Goal: Task Accomplishment & Management: Use online tool/utility

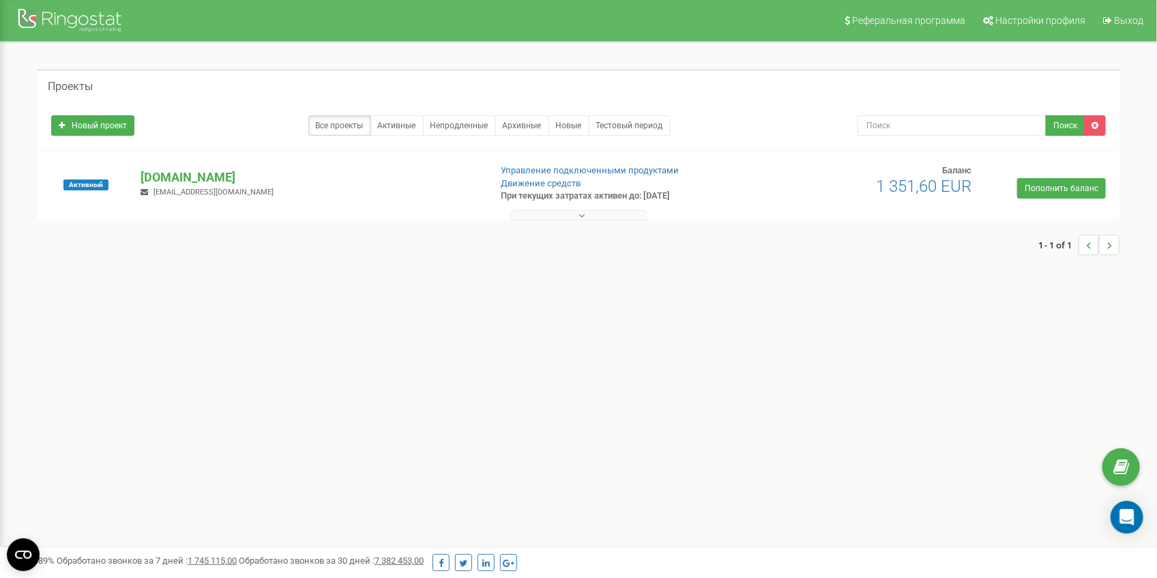
click at [600, 213] on button at bounding box center [578, 215] width 136 height 10
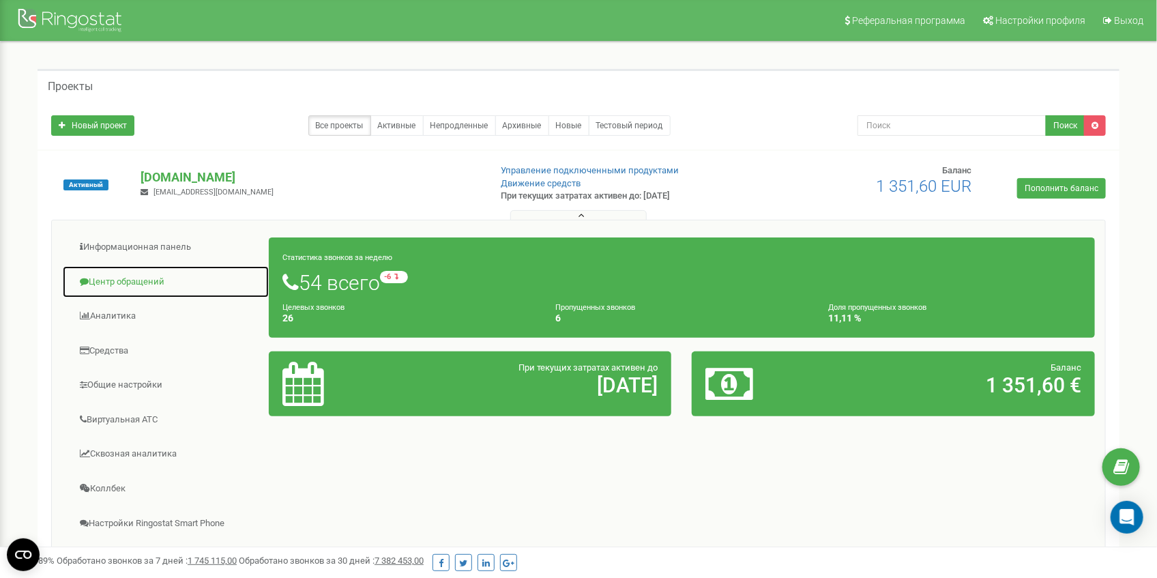
click at [126, 283] on link "Центр обращений" at bounding box center [165, 281] width 207 height 33
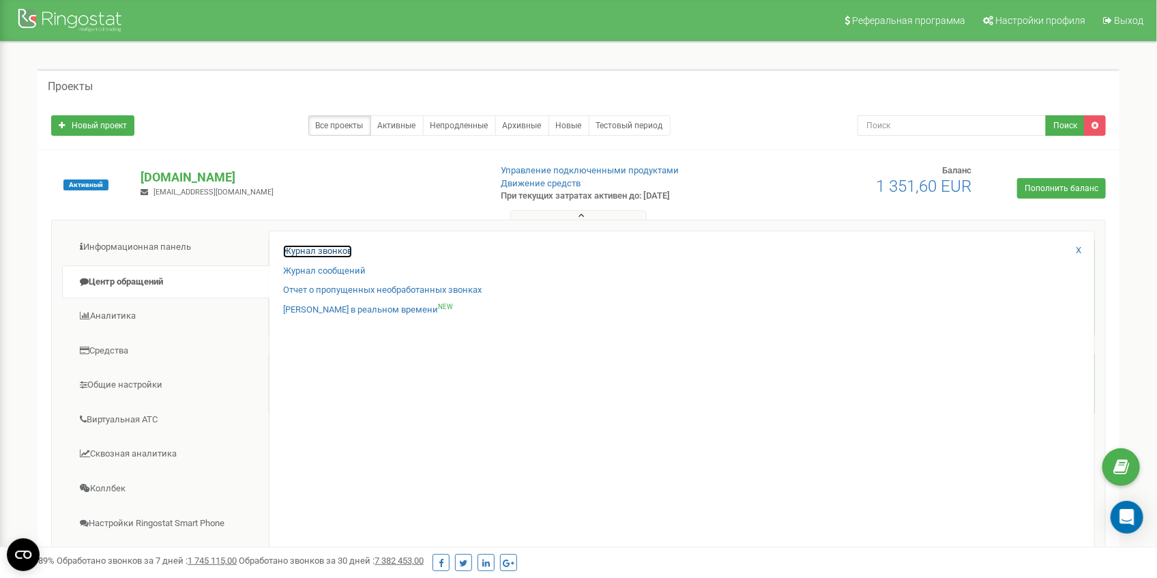
click at [328, 252] on link "Журнал звонков" at bounding box center [317, 251] width 69 height 13
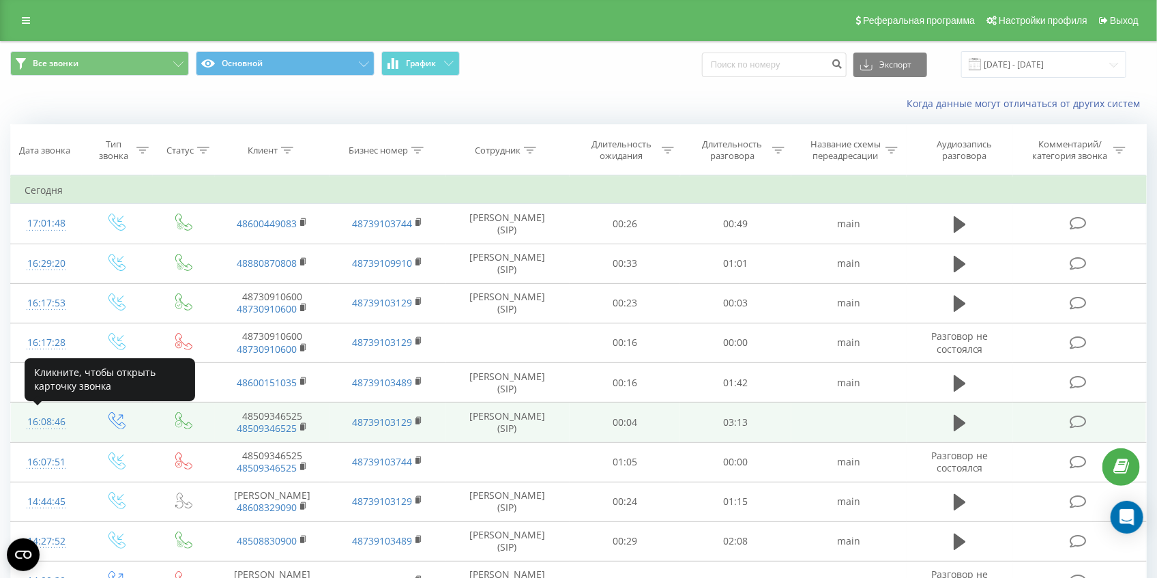
click at [42, 420] on div "16:08:46" at bounding box center [47, 422] width 44 height 27
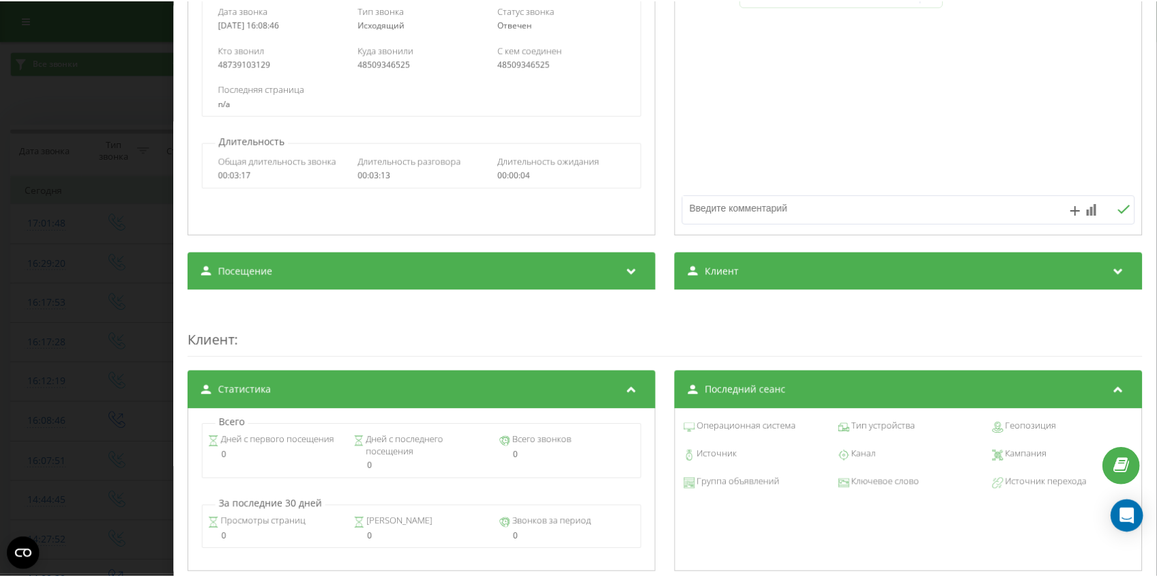
scroll to position [227, 0]
click at [5, 308] on div "Звонок : pl5_-1758550126.1515459 1 x - 00:01 00:00 00:00 Транскрипция Для анали…" at bounding box center [582, 289] width 1164 height 578
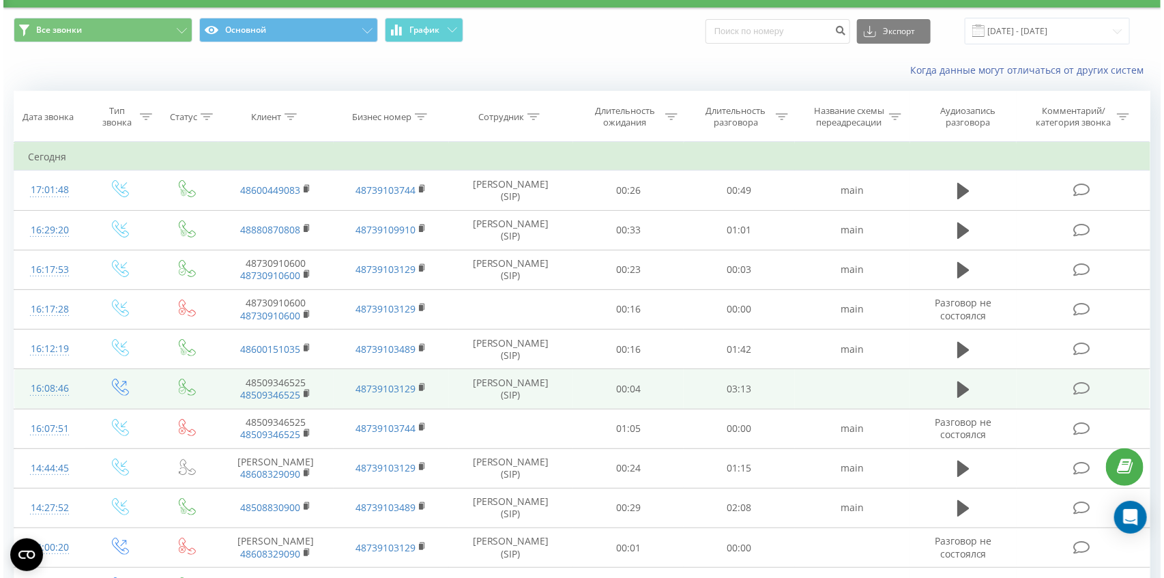
scroll to position [45, 0]
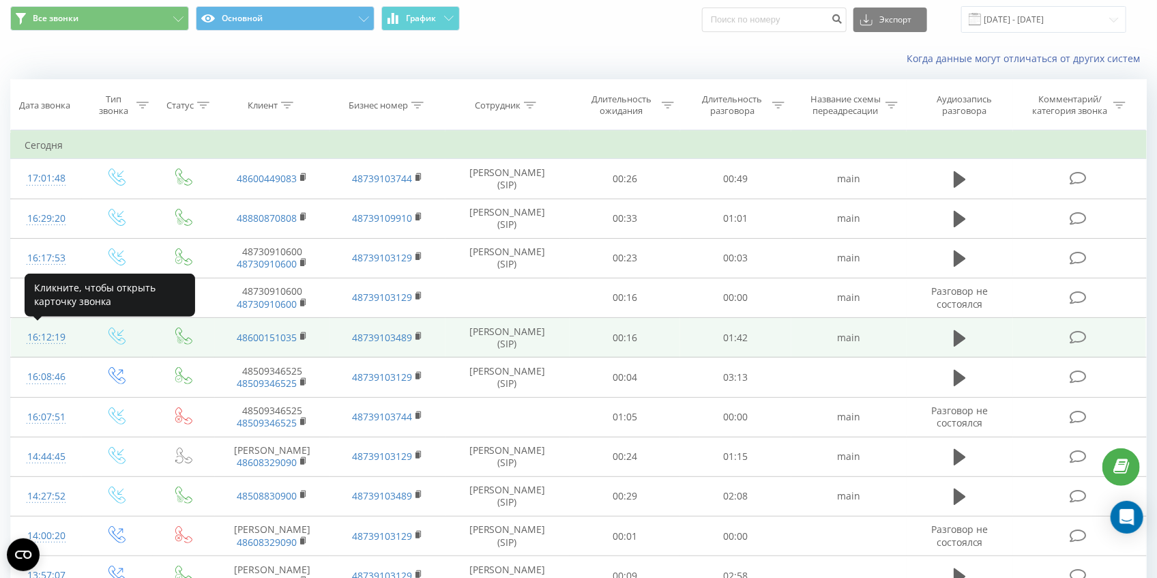
click at [41, 336] on div "16:12:19" at bounding box center [47, 337] width 44 height 27
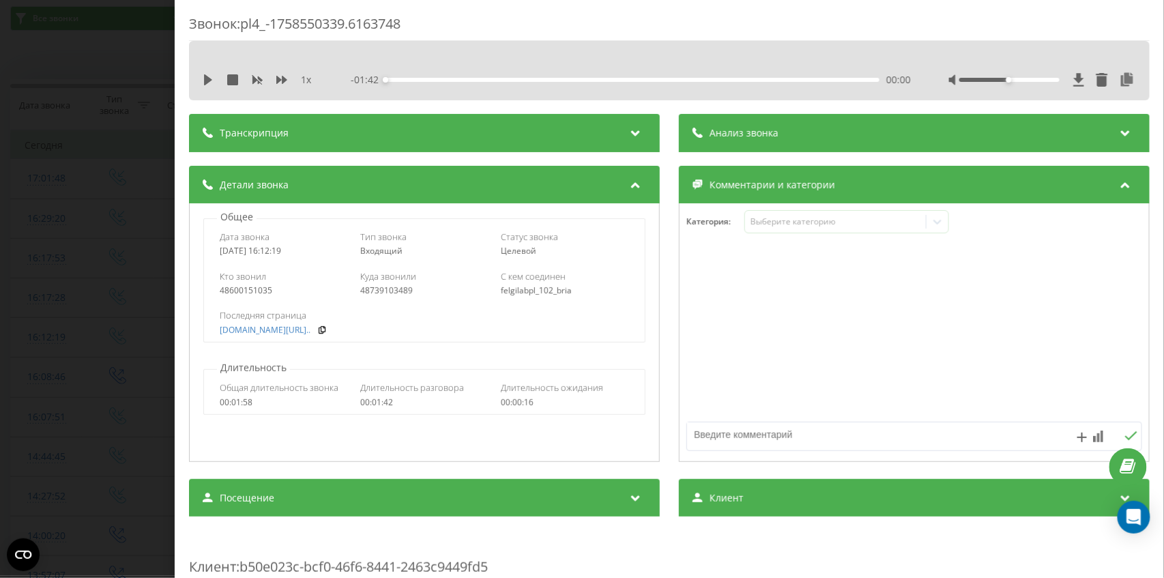
click at [197, 83] on div "1 x - 01:42 00:00 00:00" at bounding box center [669, 70] width 961 height 59
click at [205, 78] on icon at bounding box center [208, 79] width 8 height 11
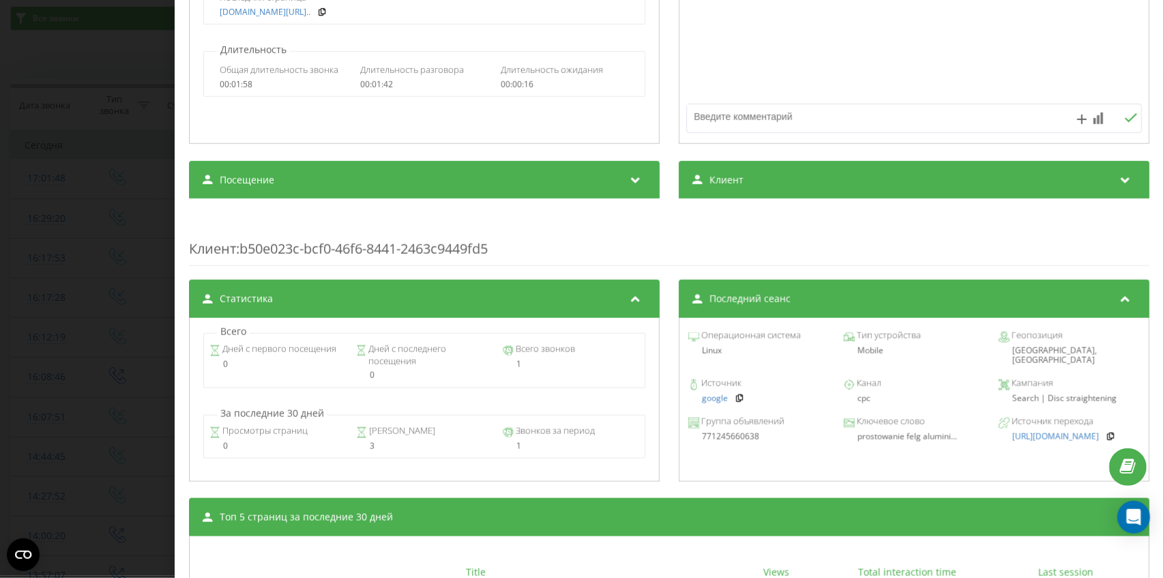
scroll to position [484, 0]
